Goal: Task Accomplishment & Management: Use online tool/utility

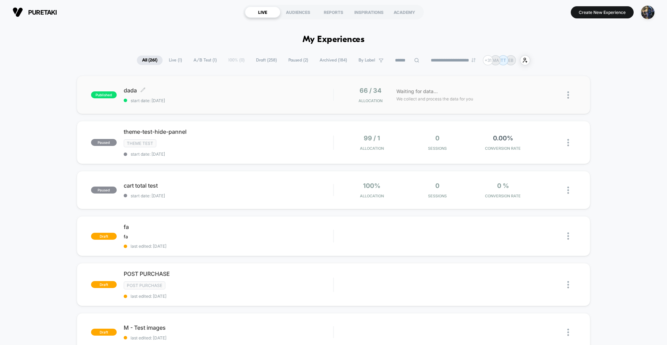
click at [234, 96] on div "dada Click to edit experience details Click to edit experience details start da…" at bounding box center [229, 95] width 210 height 16
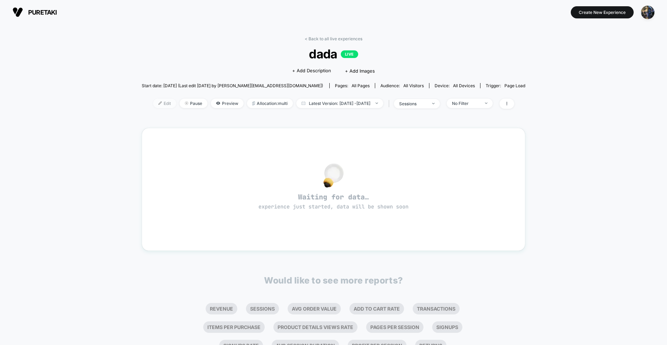
click at [153, 102] on span "Edit" at bounding box center [164, 103] width 23 height 9
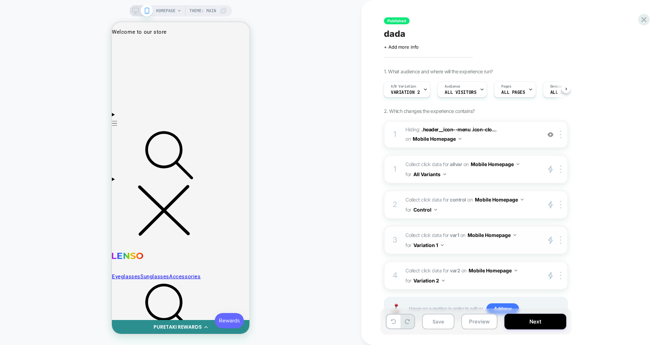
scroll to position [28, 0]
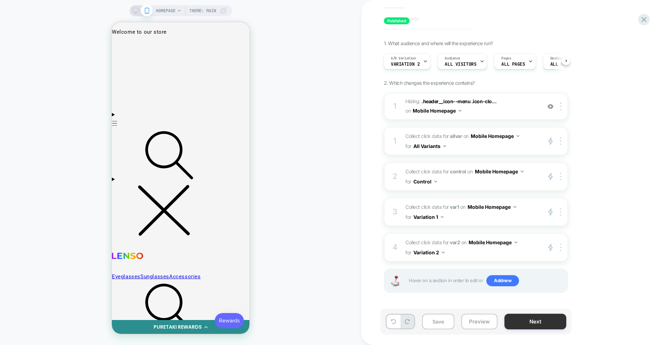
click at [538, 324] on button "Next" at bounding box center [536, 322] width 62 height 16
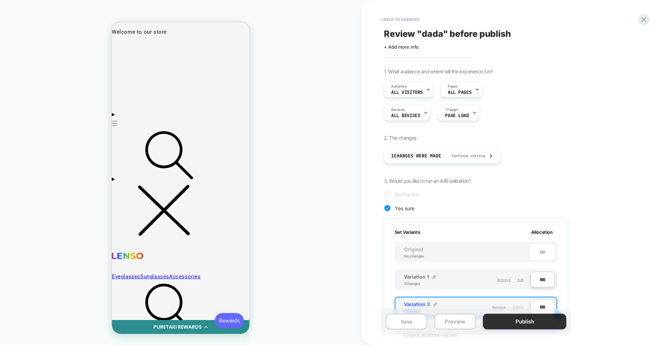
click at [538, 323] on button "Publish" at bounding box center [524, 322] width 83 height 16
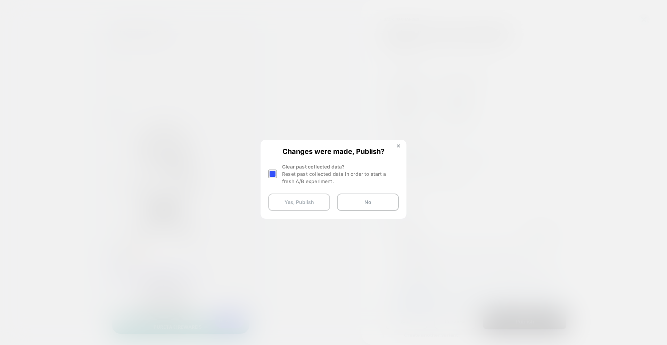
click at [304, 201] on button "Yes, Publish" at bounding box center [299, 202] width 62 height 17
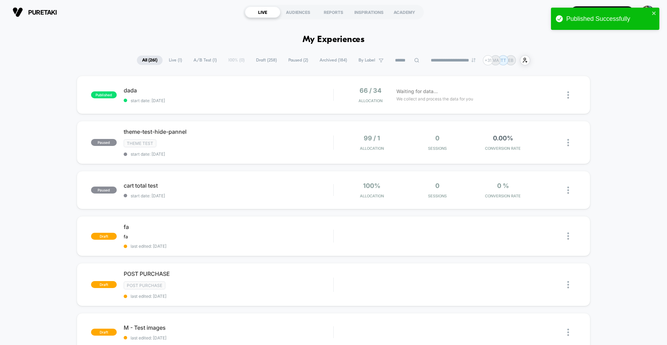
click at [618, 17] on div "Published Successfully" at bounding box center [608, 18] width 83 height 7
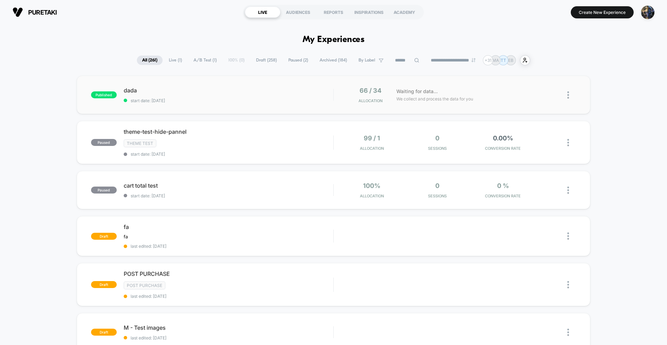
click at [207, 94] on div "dada start date: [DATE]" at bounding box center [229, 95] width 210 height 16
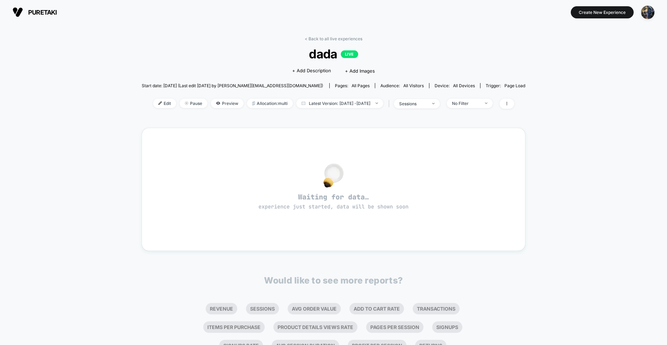
click at [154, 104] on span "Edit" at bounding box center [164, 103] width 23 height 9
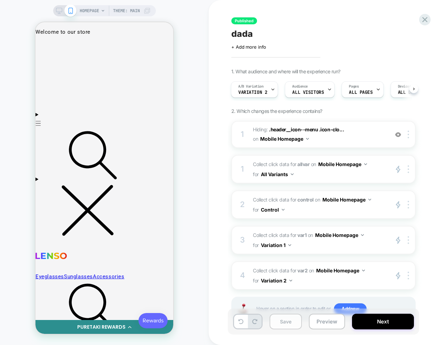
click at [284, 322] on button "Save" at bounding box center [285, 322] width 32 height 16
click at [390, 323] on button "Next" at bounding box center [383, 322] width 62 height 16
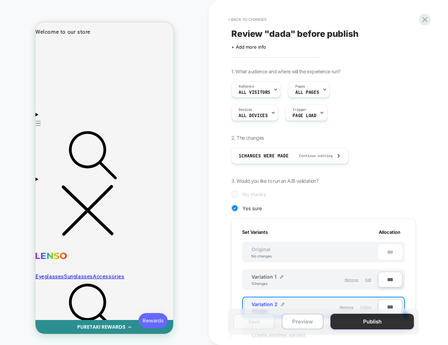
click at [372, 319] on button "Publish" at bounding box center [371, 322] width 83 height 16
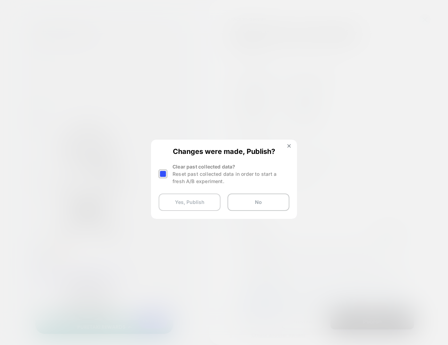
click at [189, 201] on button "Yes, Publish" at bounding box center [189, 202] width 62 height 17
